Goal: Task Accomplishment & Management: Complete application form

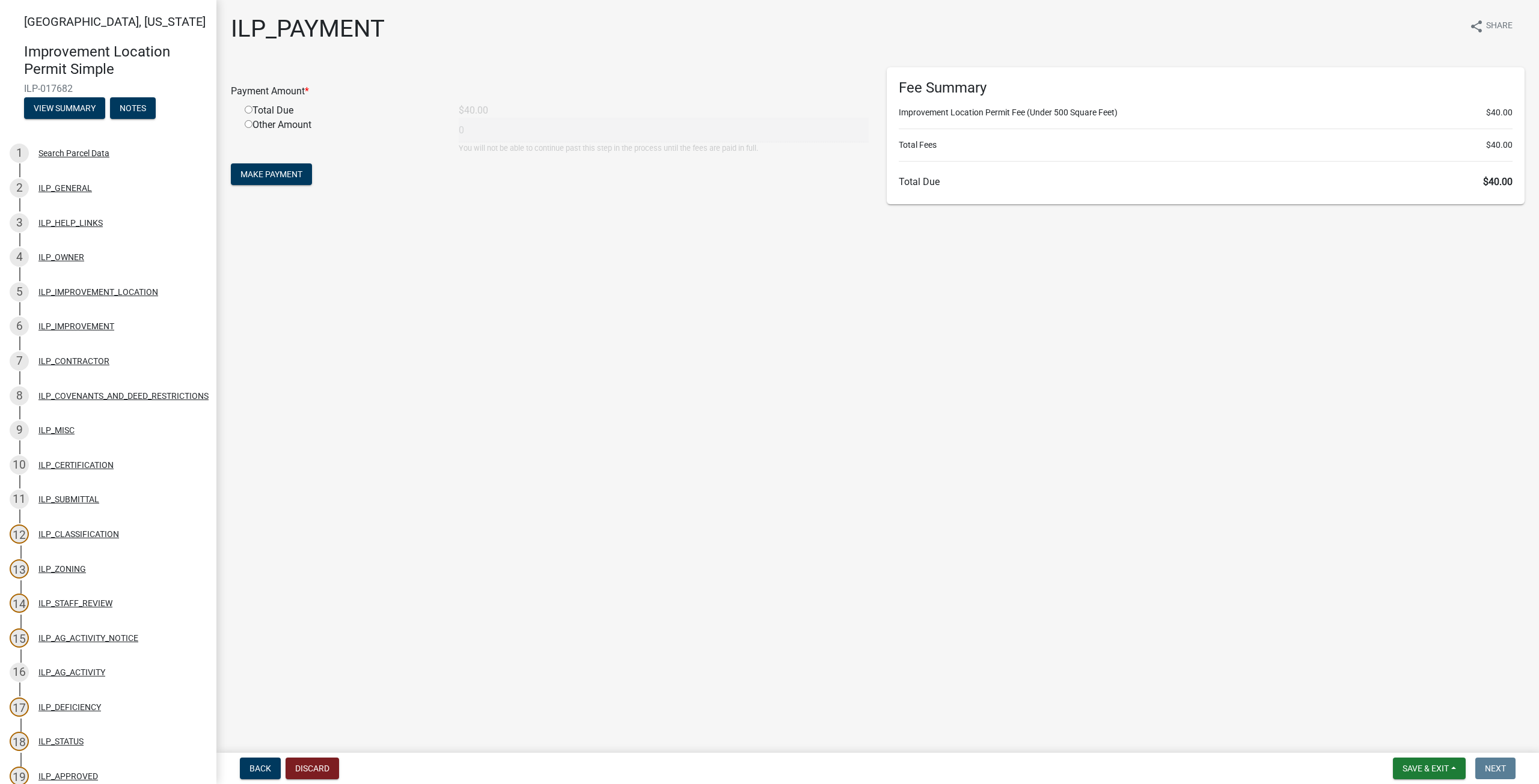
click at [250, 110] on input "radio" at bounding box center [249, 110] width 8 height 8
radio input "true"
type input "40"
click at [276, 178] on span "Make Payment" at bounding box center [271, 174] width 62 height 10
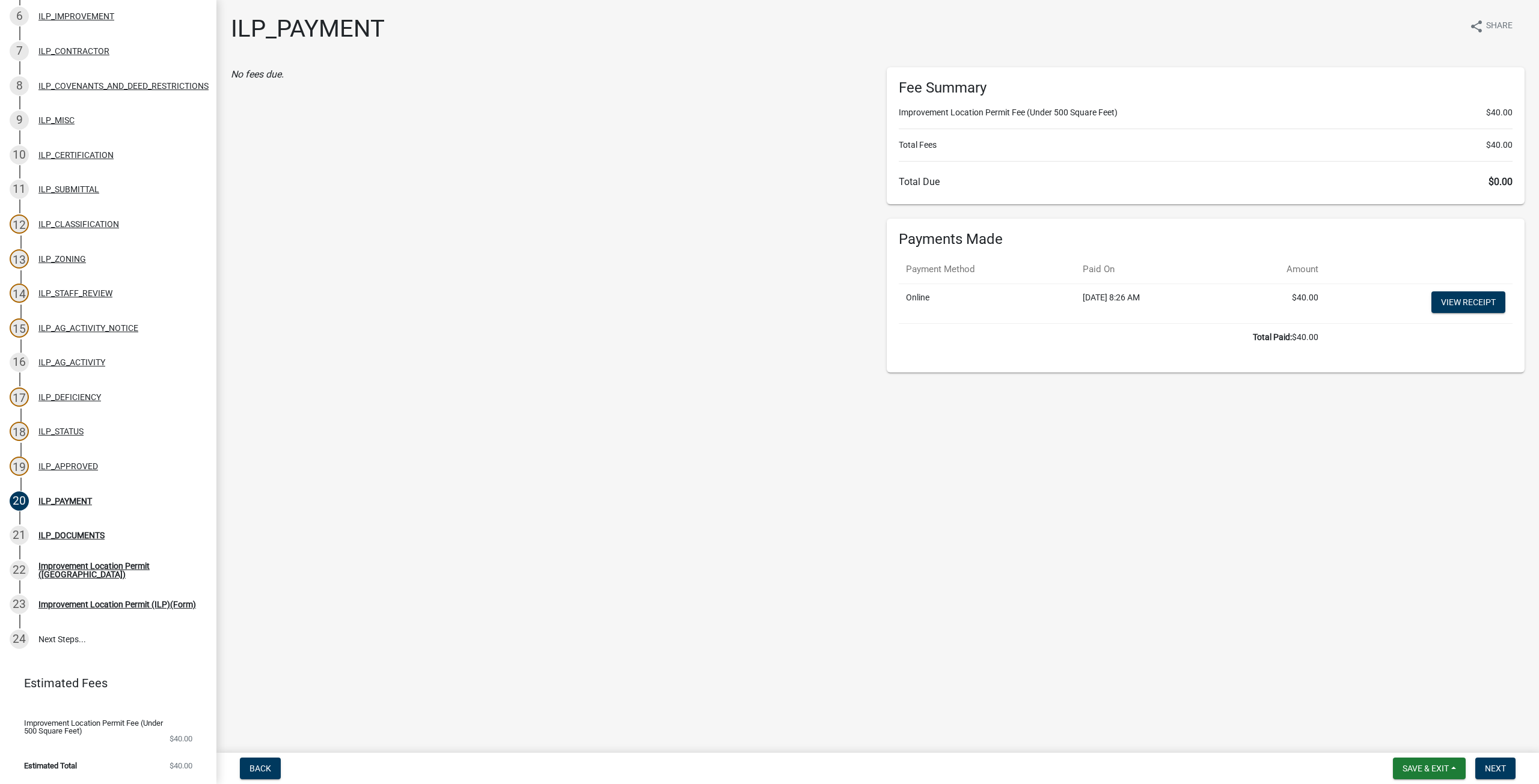
scroll to position [319, 0]
click at [82, 532] on div "ILP_DOCUMENTS" at bounding box center [71, 535] width 66 height 9
click at [113, 562] on div "Improvement Location Permit ([GEOGRAPHIC_DATA])" at bounding box center [117, 571] width 159 height 17
click at [1503, 770] on span "Next" at bounding box center [1495, 769] width 21 height 10
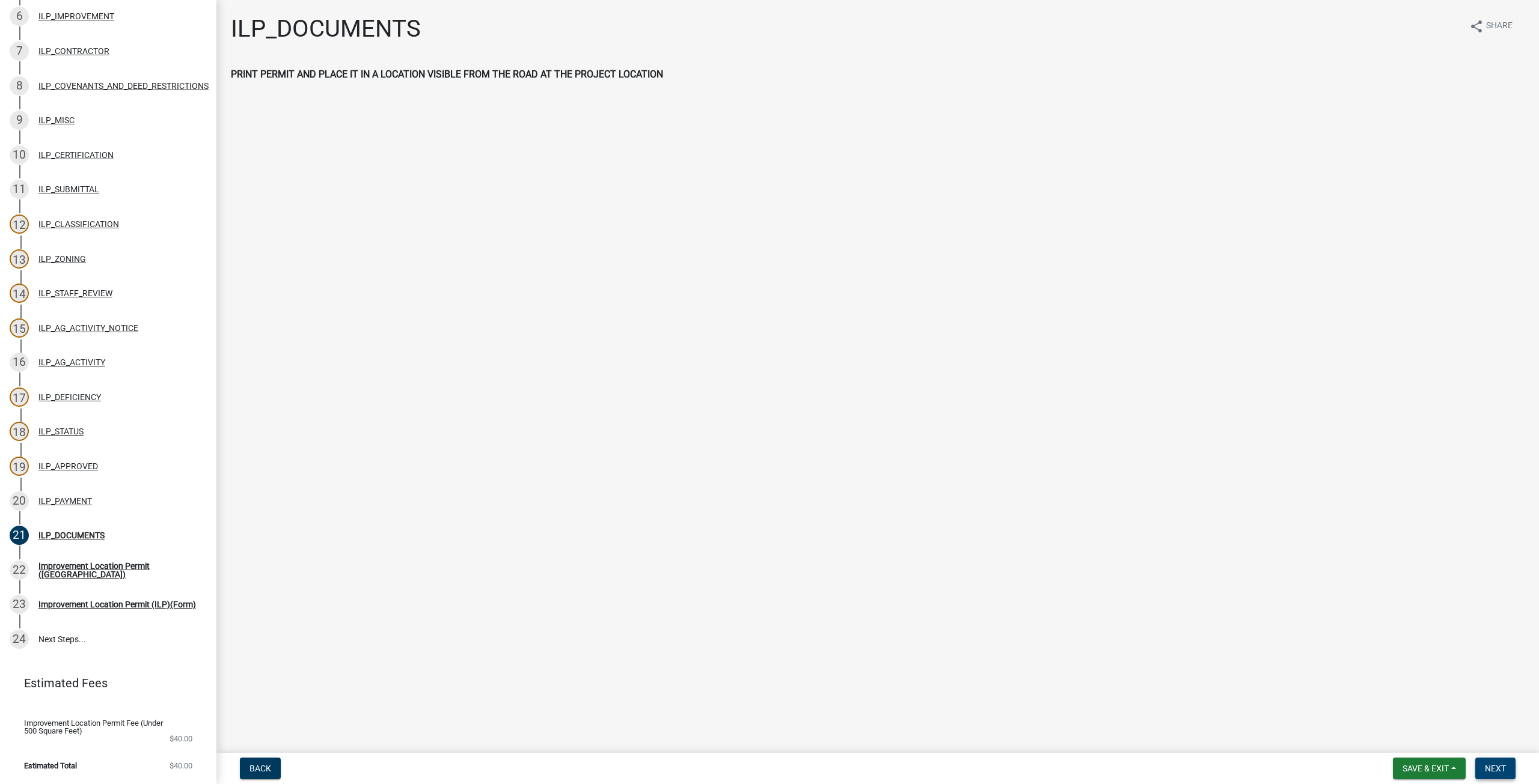
click at [1496, 769] on span "Next" at bounding box center [1495, 769] width 21 height 10
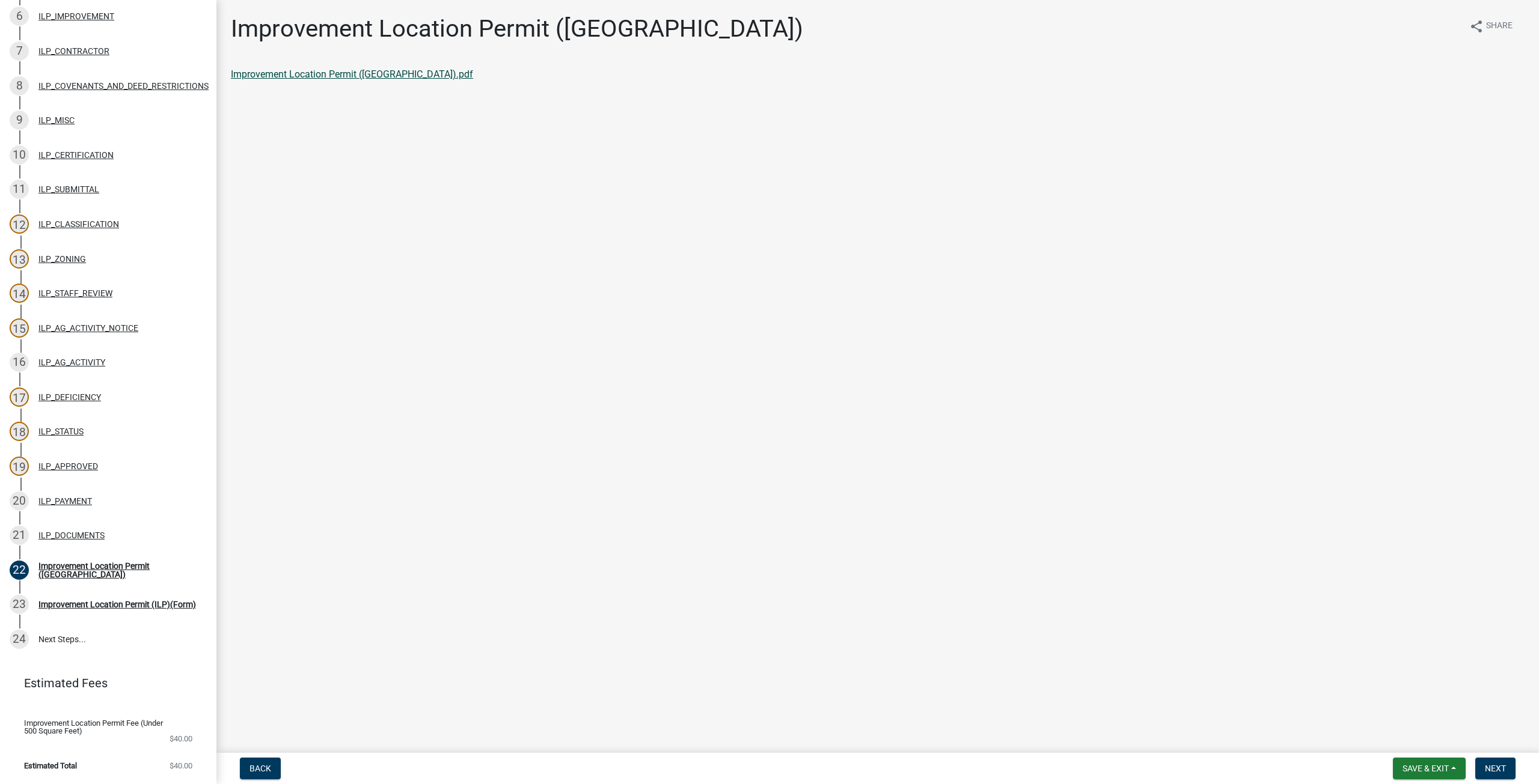
click at [382, 74] on link "Improvement Location Permit ([GEOGRAPHIC_DATA]).pdf" at bounding box center [352, 74] width 242 height 11
click at [1505, 769] on span "Next" at bounding box center [1495, 769] width 21 height 10
